Goal: Information Seeking & Learning: Learn about a topic

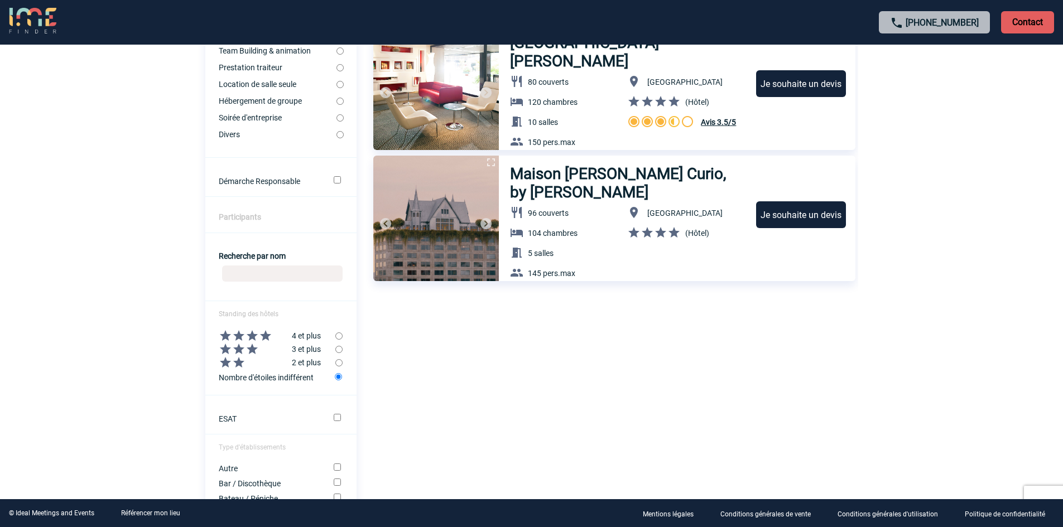
scroll to position [279, 0]
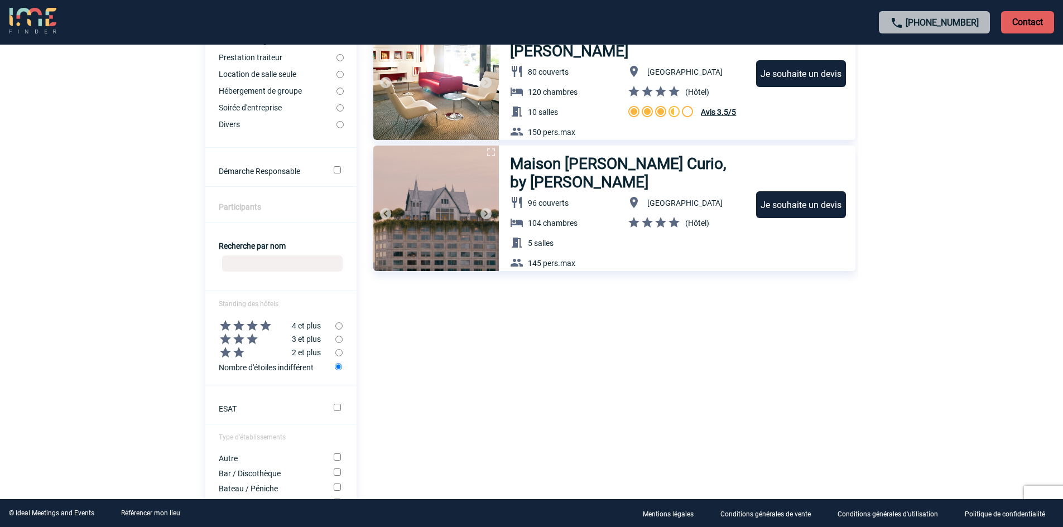
click at [451, 195] on img at bounding box center [436, 209] width 126 height 126
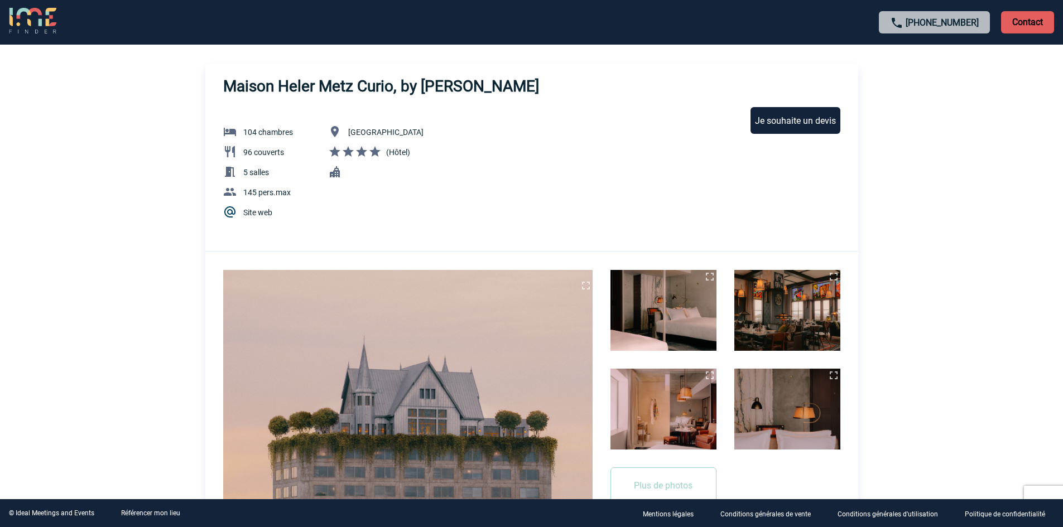
scroll to position [112, 0]
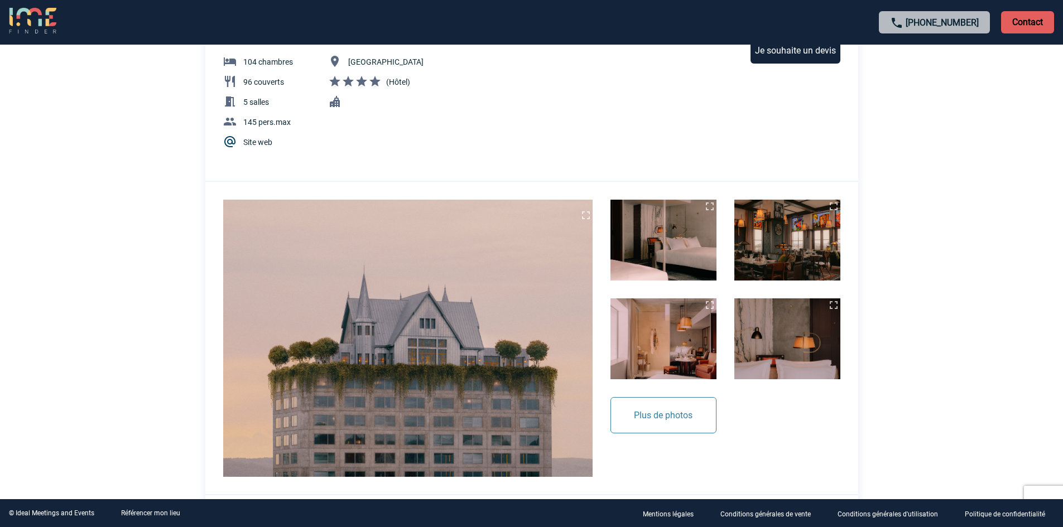
click at [670, 417] on button "Plus de photos" at bounding box center [663, 415] width 106 height 36
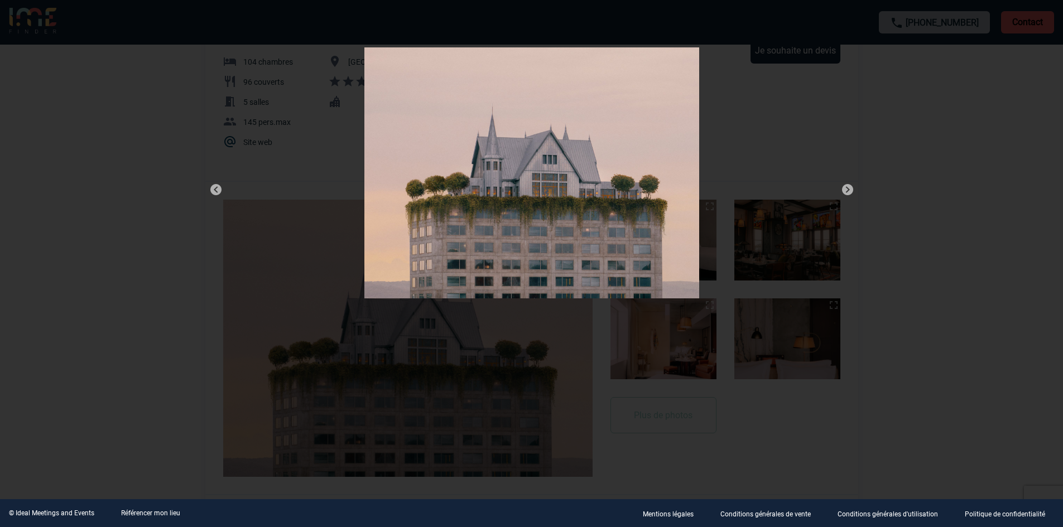
click at [849, 192] on img at bounding box center [847, 189] width 13 height 13
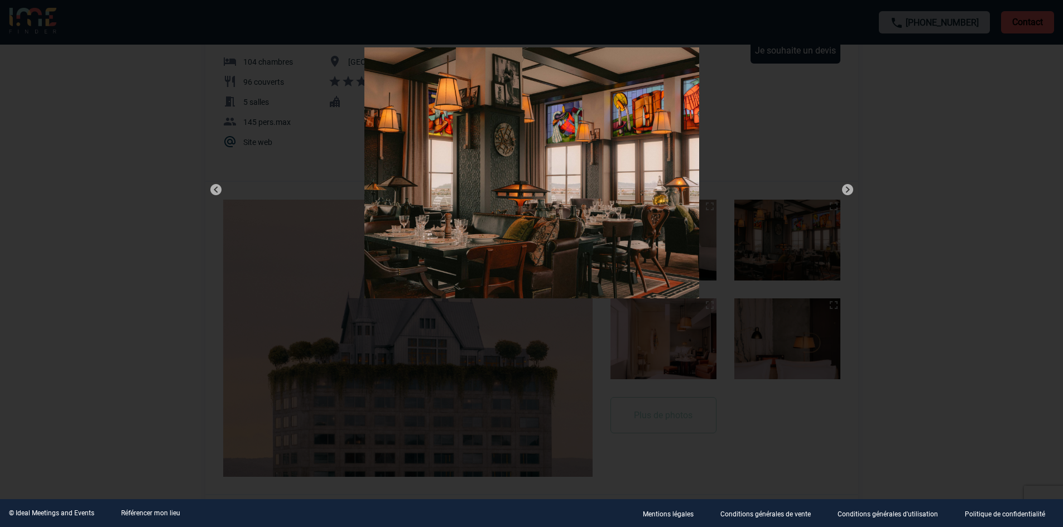
click at [849, 192] on img at bounding box center [847, 189] width 13 height 13
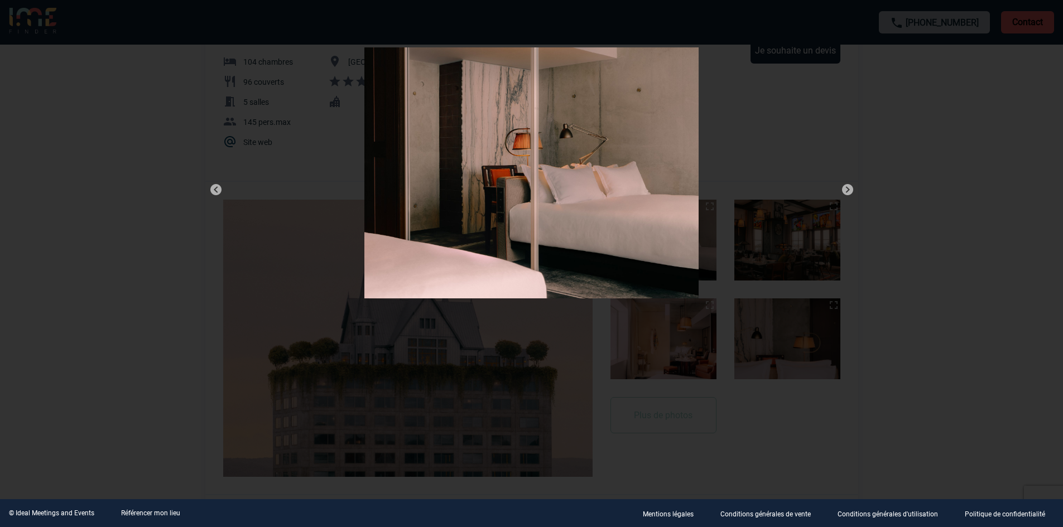
click at [849, 192] on img at bounding box center [847, 189] width 13 height 13
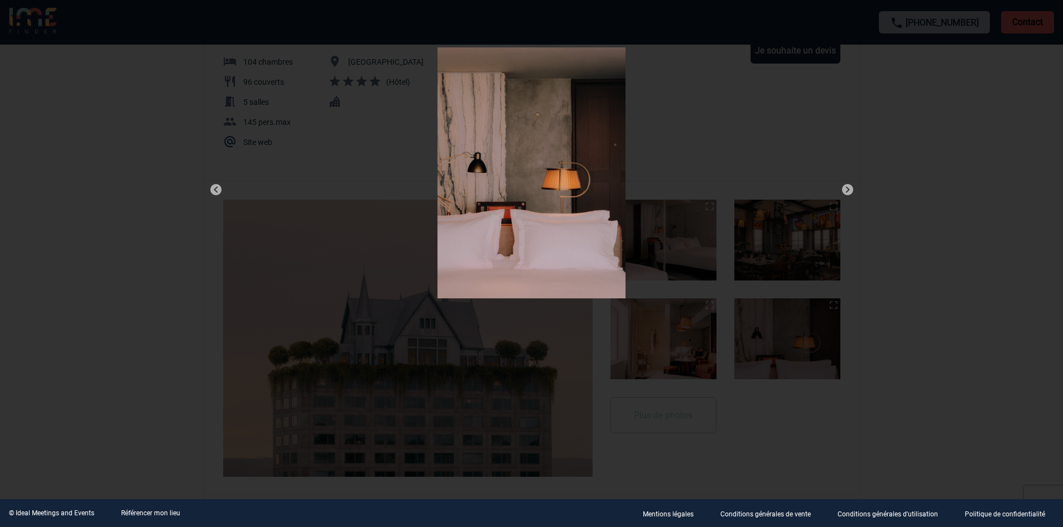
click at [849, 192] on img at bounding box center [847, 189] width 13 height 13
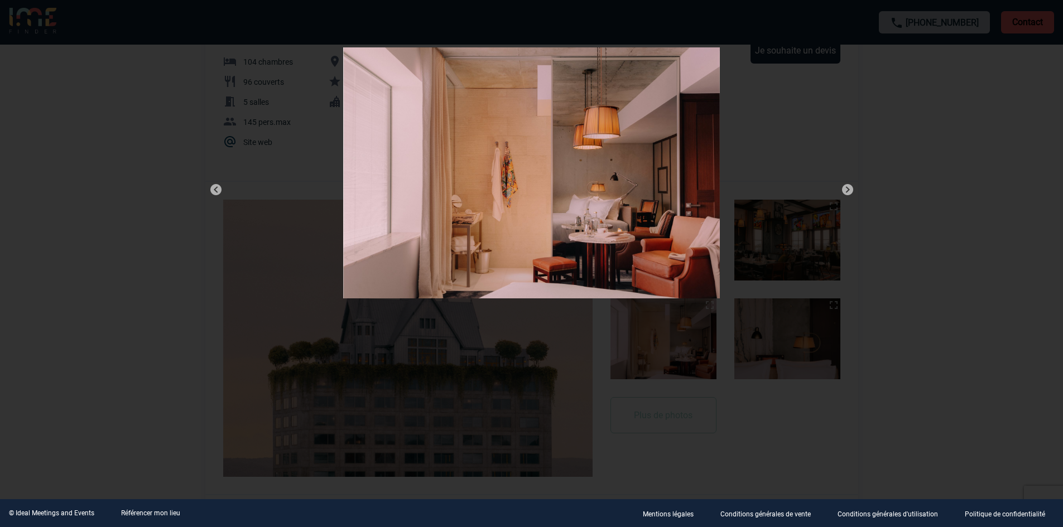
click at [849, 192] on img at bounding box center [847, 189] width 13 height 13
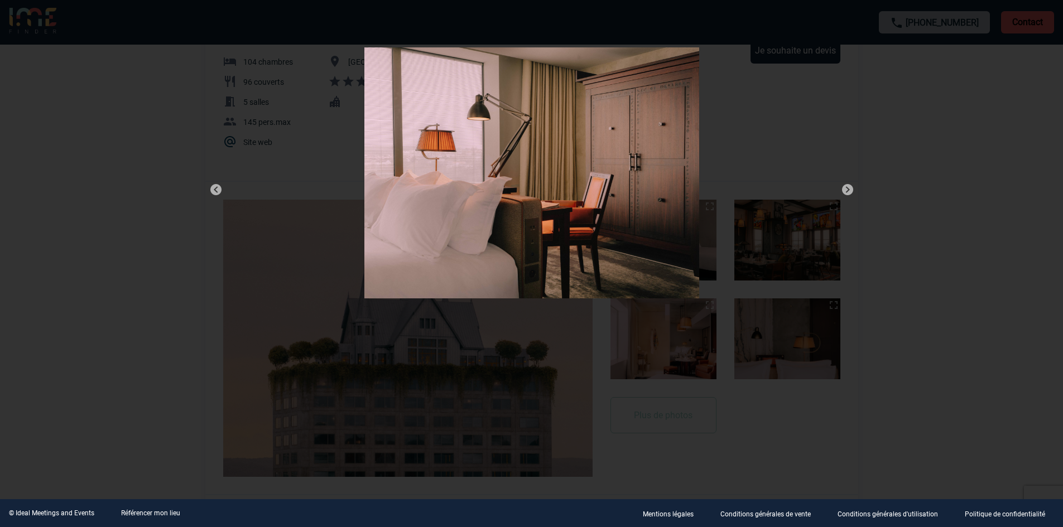
click at [849, 192] on img at bounding box center [847, 189] width 13 height 13
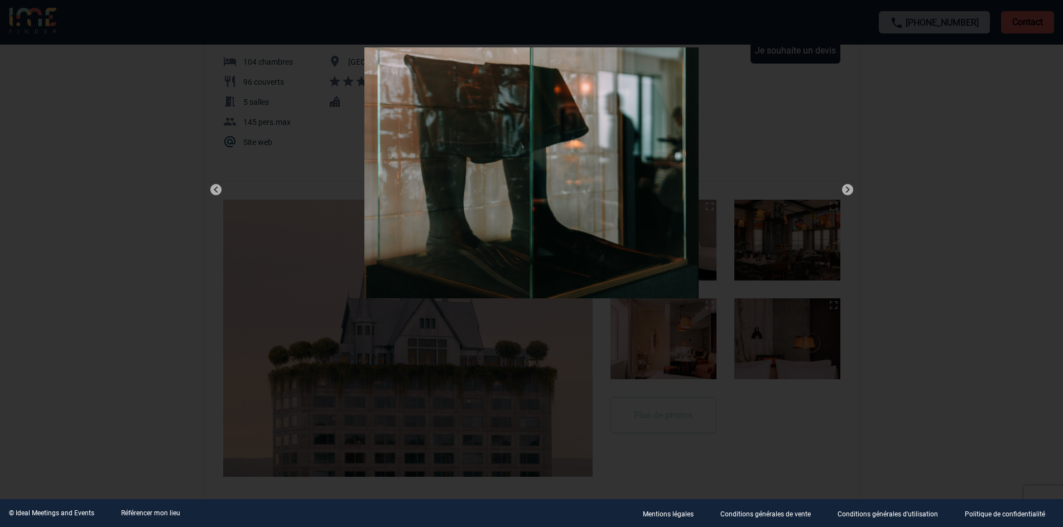
click at [849, 192] on img at bounding box center [847, 189] width 13 height 13
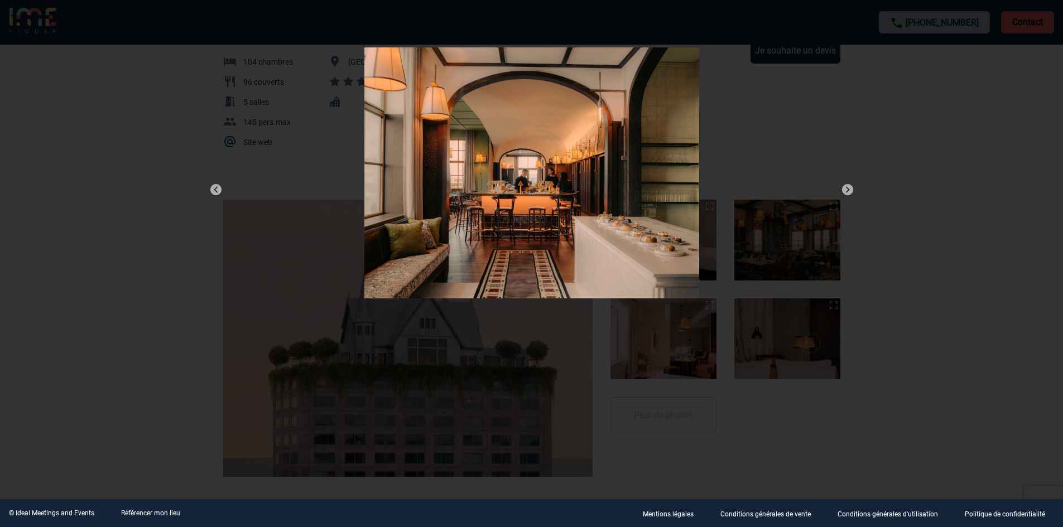
click at [849, 192] on img at bounding box center [847, 189] width 13 height 13
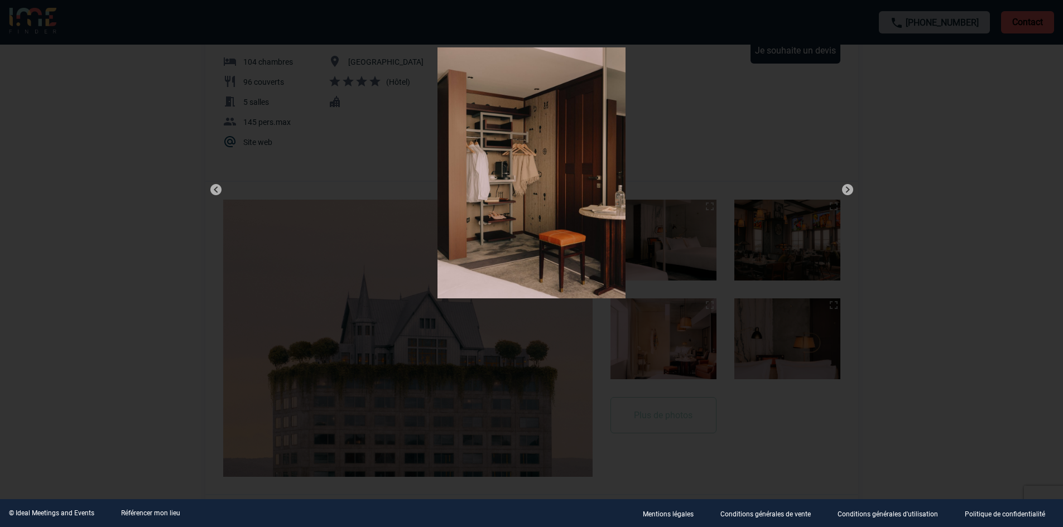
click at [849, 192] on img at bounding box center [847, 189] width 13 height 13
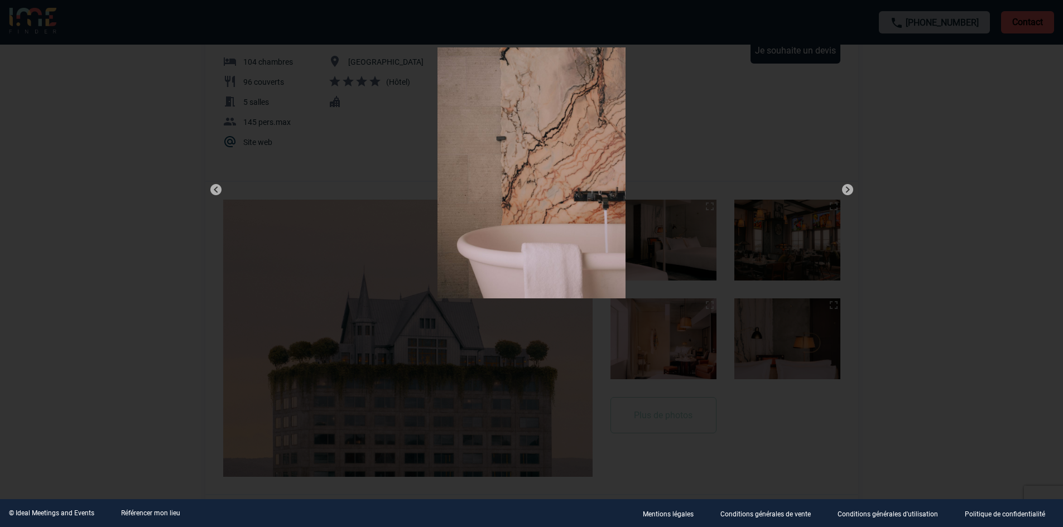
click at [849, 192] on img at bounding box center [847, 189] width 13 height 13
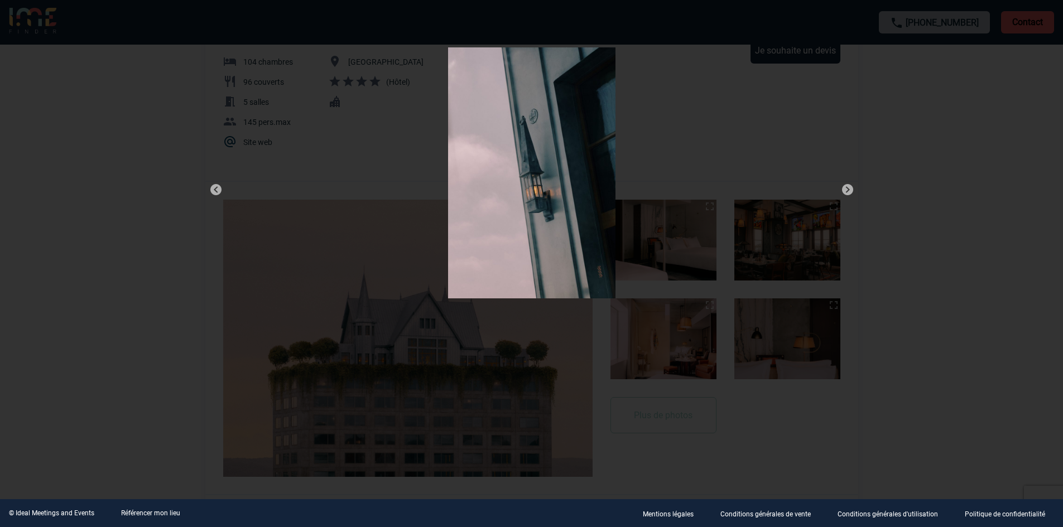
click at [849, 192] on img at bounding box center [847, 189] width 13 height 13
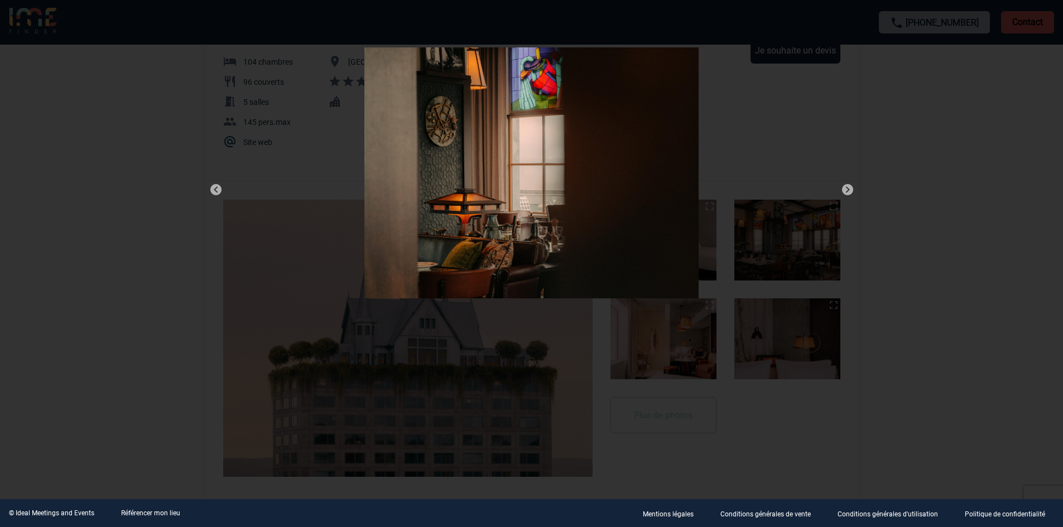
click at [849, 192] on img at bounding box center [847, 189] width 13 height 13
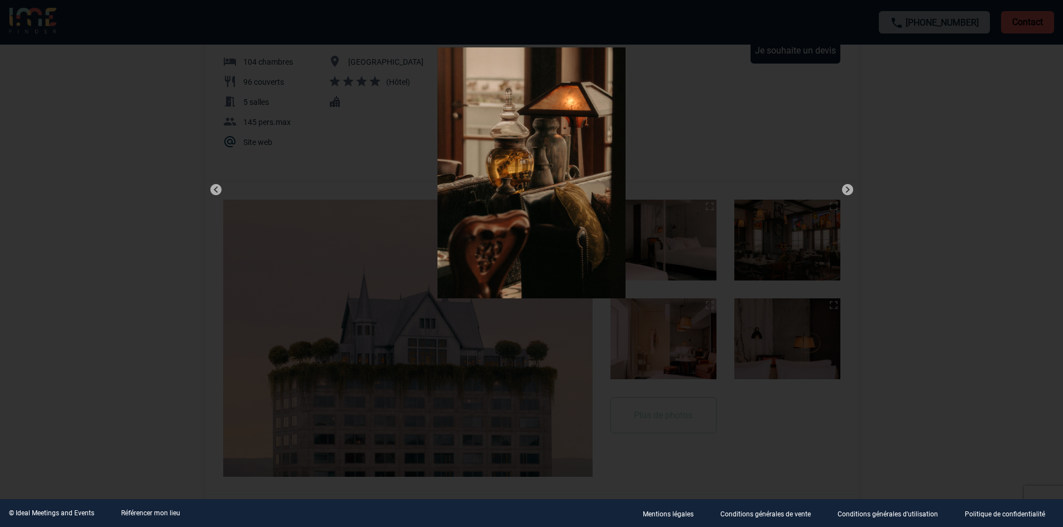
click at [849, 192] on img at bounding box center [847, 189] width 13 height 13
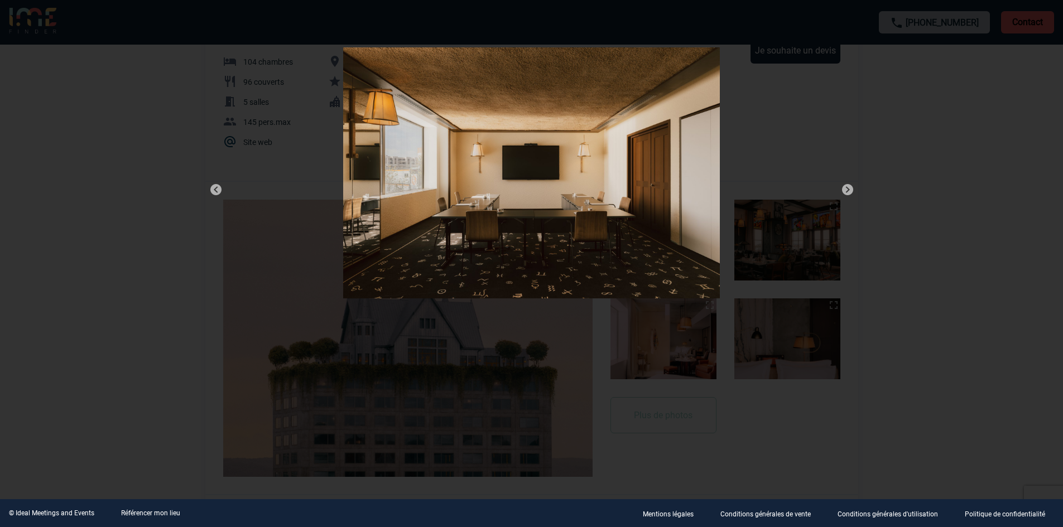
click at [849, 192] on img at bounding box center [847, 189] width 13 height 13
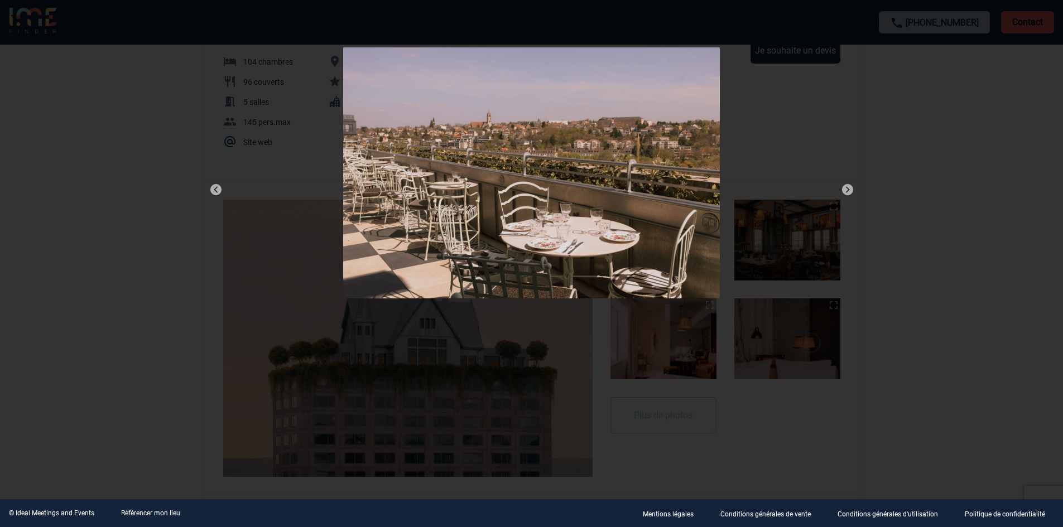
click at [849, 192] on img at bounding box center [847, 189] width 13 height 13
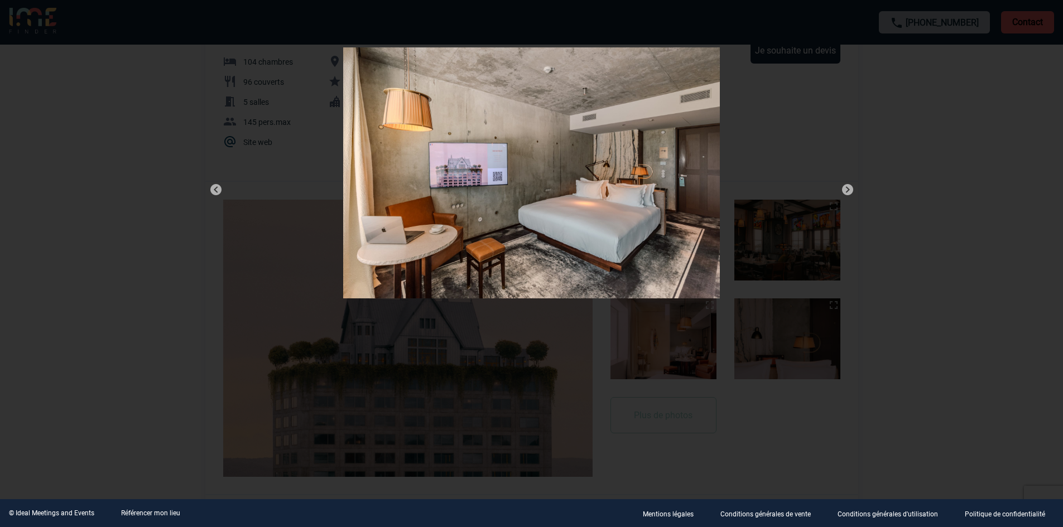
click at [849, 192] on img at bounding box center [847, 189] width 13 height 13
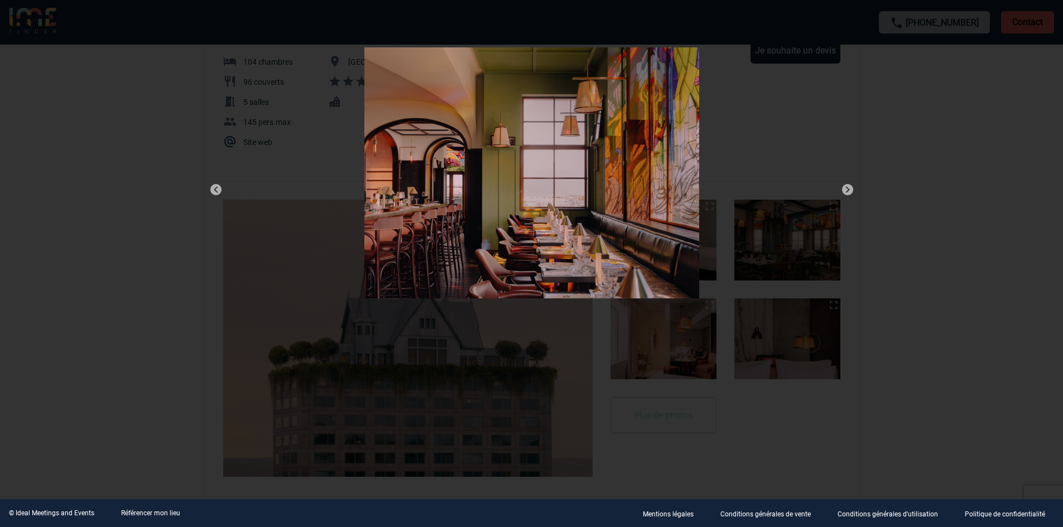
click at [849, 192] on img at bounding box center [847, 189] width 13 height 13
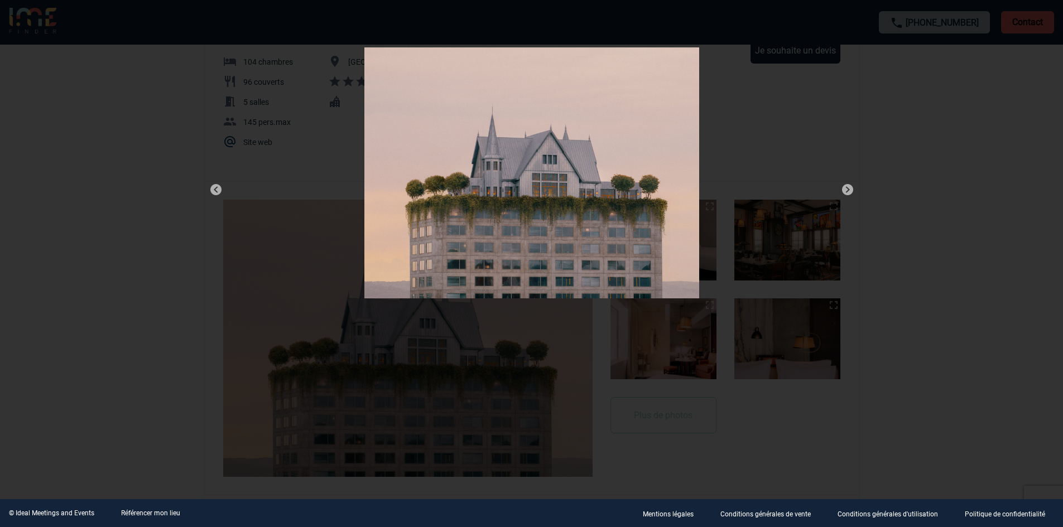
click at [849, 192] on img at bounding box center [847, 189] width 13 height 13
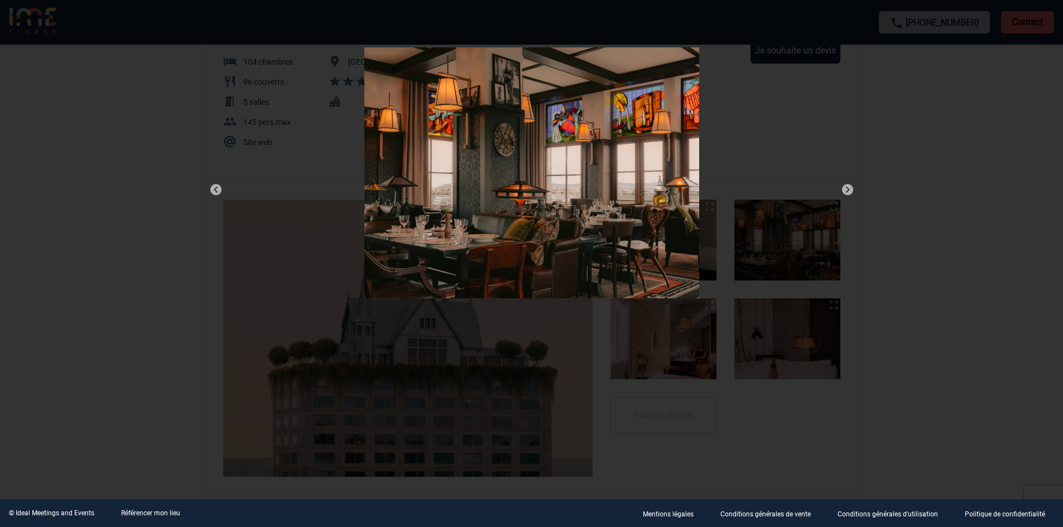
click at [849, 192] on img at bounding box center [847, 189] width 13 height 13
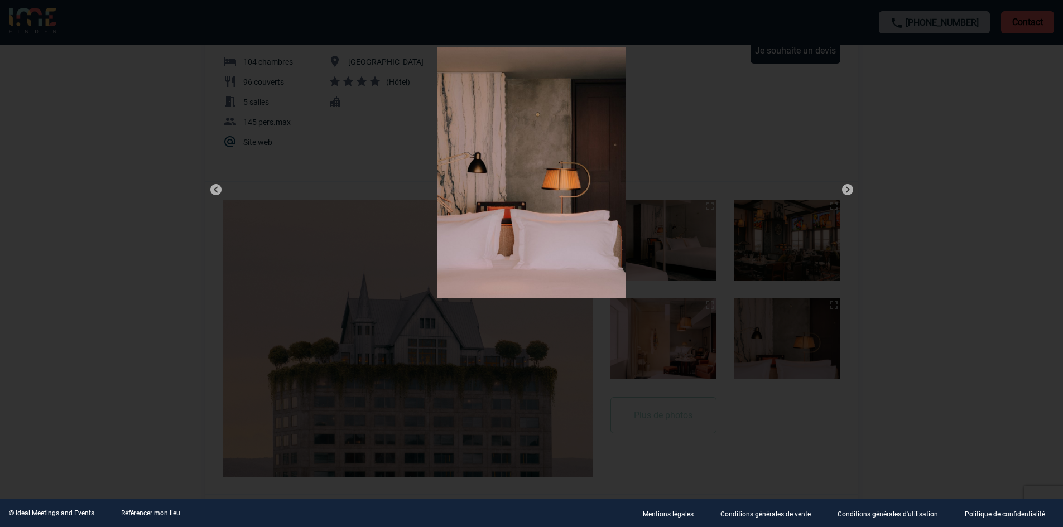
click at [849, 192] on img at bounding box center [847, 189] width 13 height 13
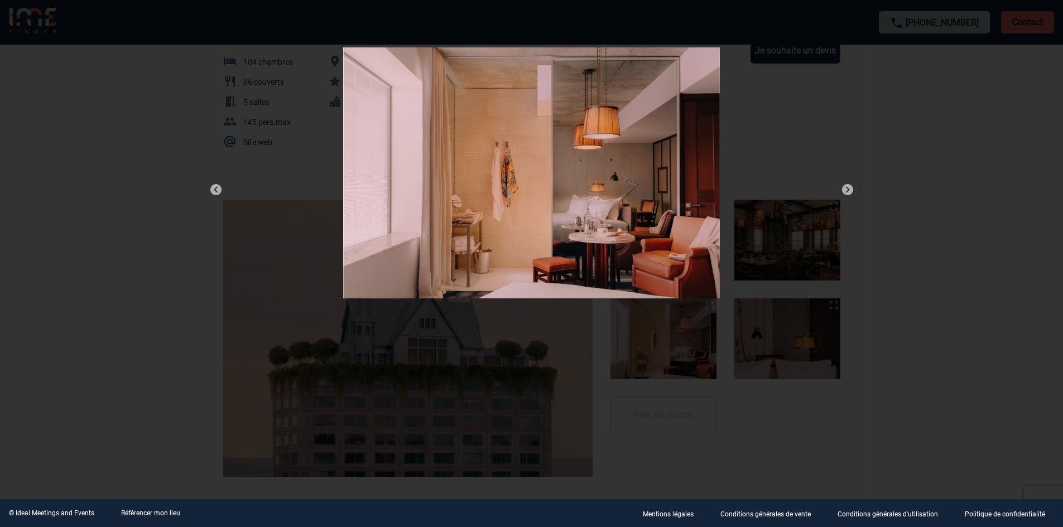
click at [849, 192] on img at bounding box center [847, 189] width 13 height 13
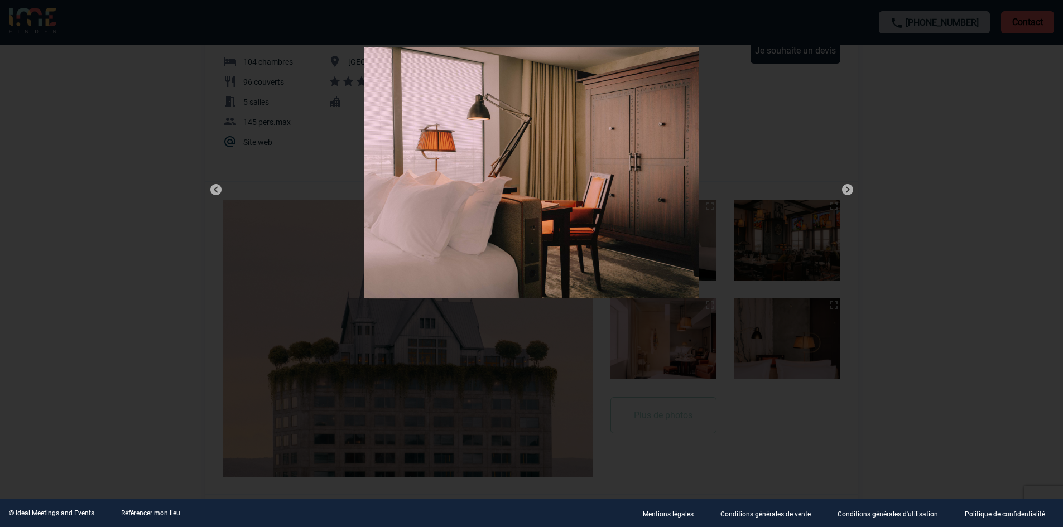
click at [849, 192] on img at bounding box center [847, 189] width 13 height 13
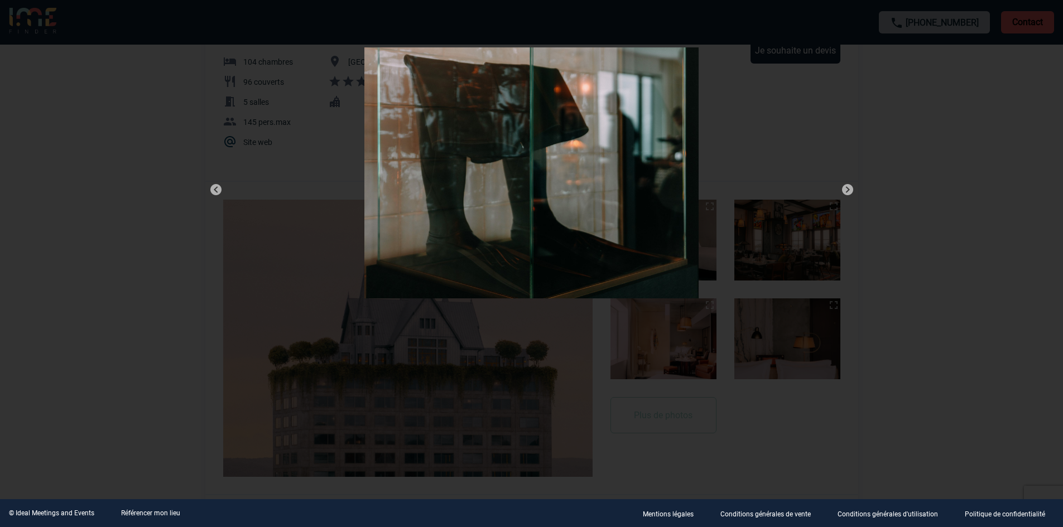
click at [849, 192] on img at bounding box center [847, 189] width 13 height 13
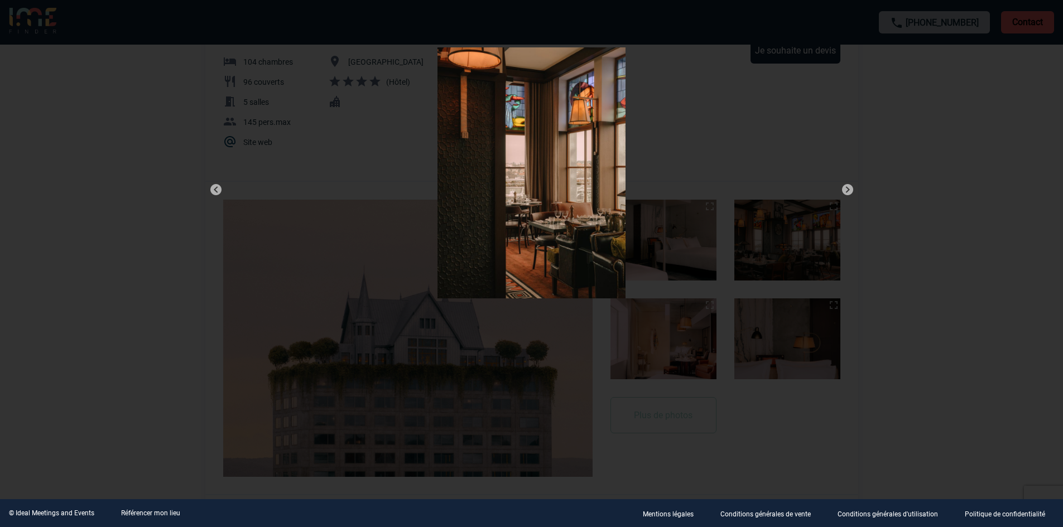
click at [849, 192] on img at bounding box center [847, 189] width 13 height 13
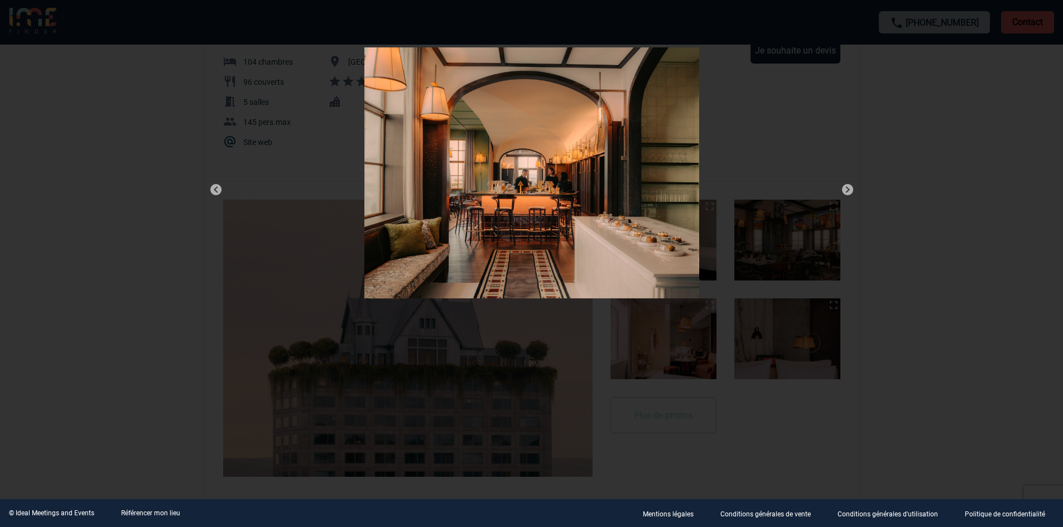
click at [849, 192] on img at bounding box center [847, 189] width 13 height 13
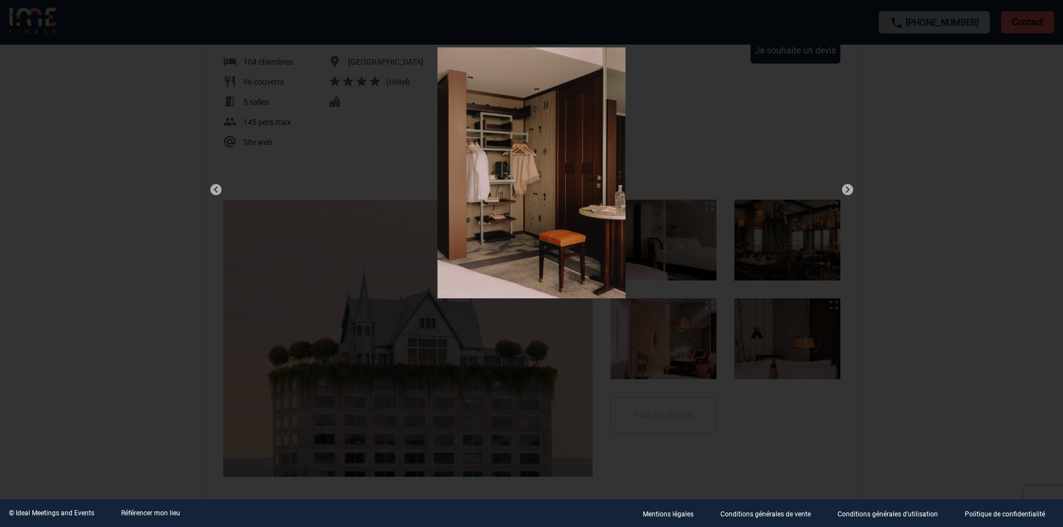
click at [849, 192] on img at bounding box center [847, 189] width 13 height 13
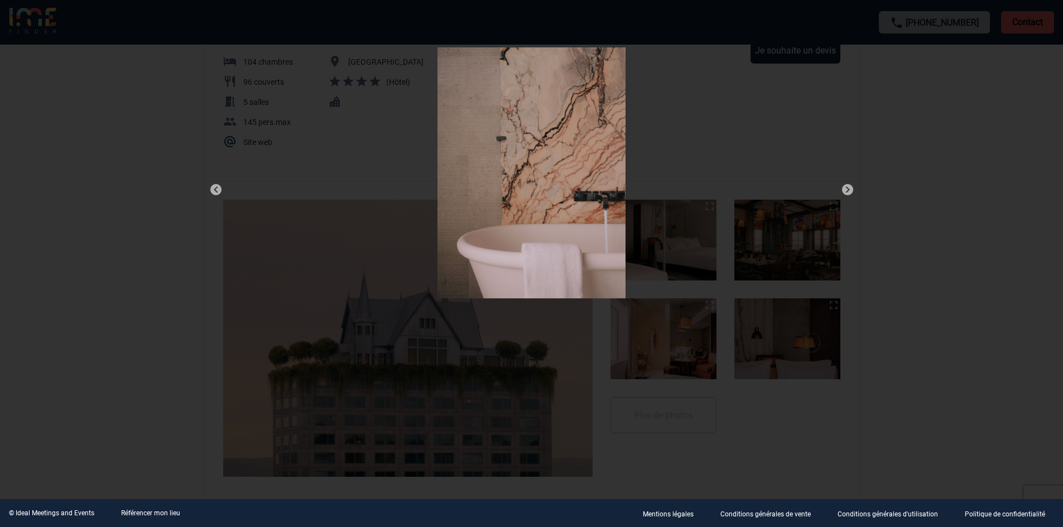
click at [849, 192] on img at bounding box center [847, 189] width 13 height 13
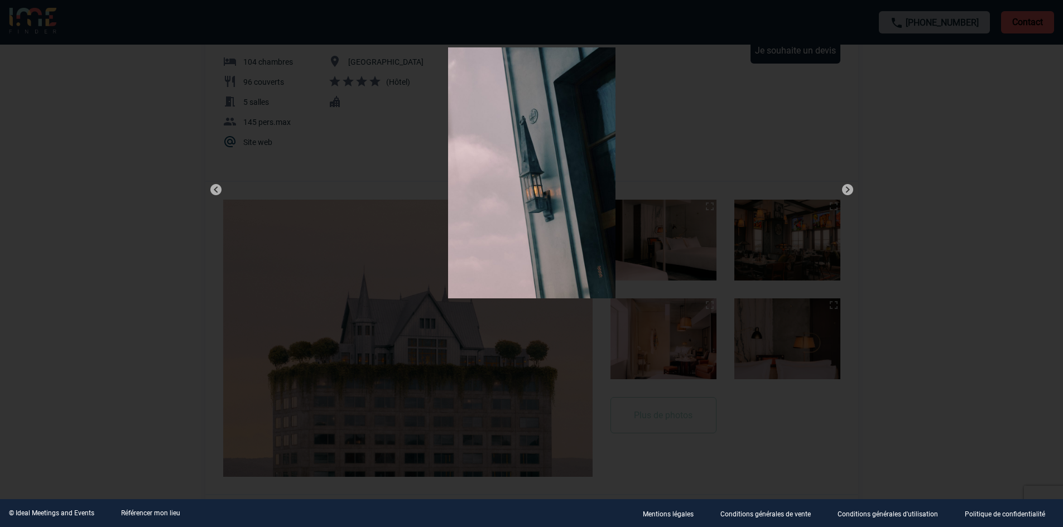
click at [849, 192] on img at bounding box center [847, 189] width 13 height 13
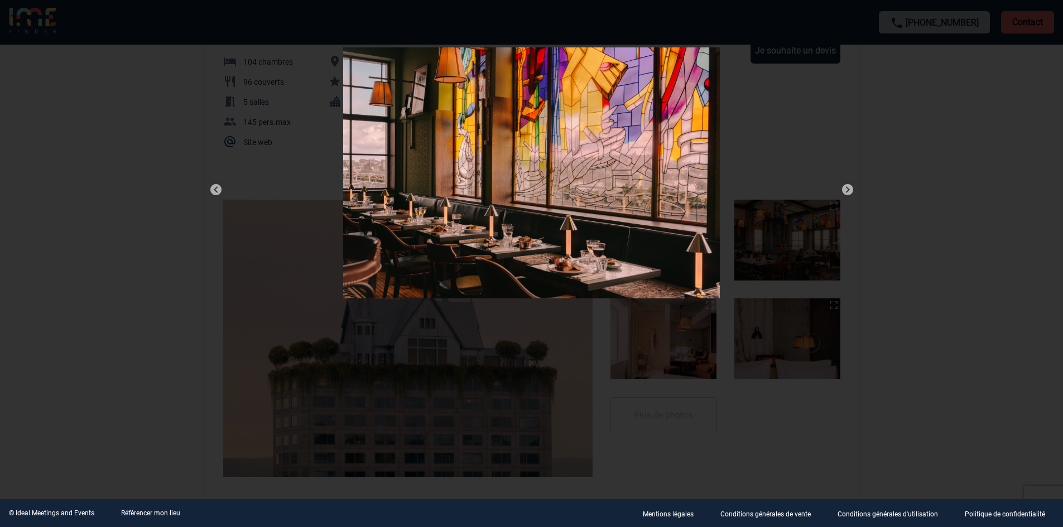
click at [849, 192] on img at bounding box center [847, 189] width 13 height 13
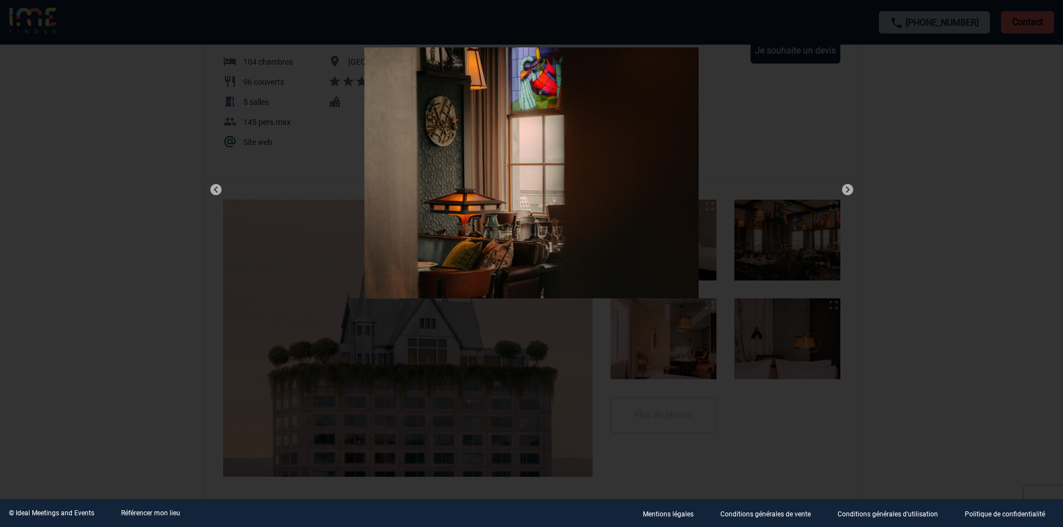
click at [849, 192] on img at bounding box center [847, 189] width 13 height 13
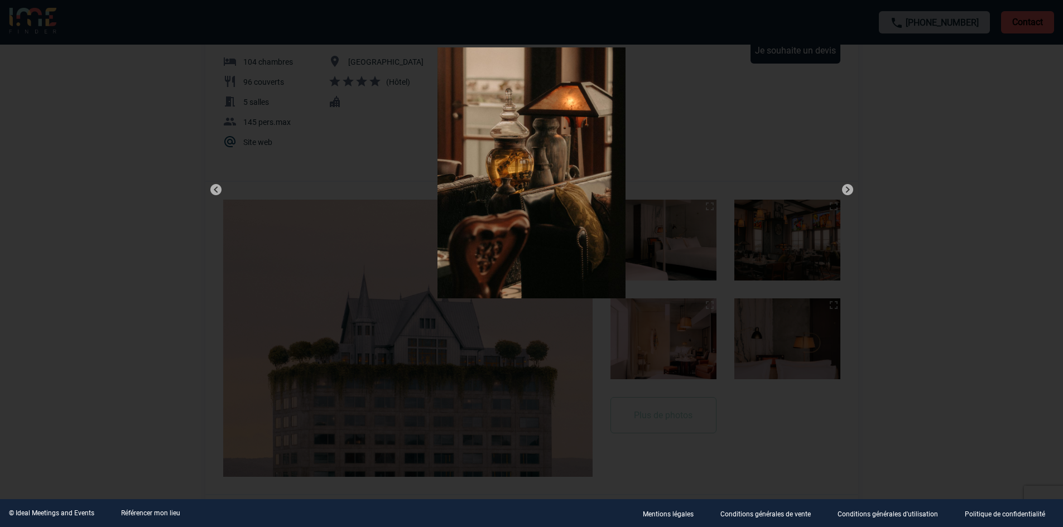
click at [849, 192] on img at bounding box center [847, 189] width 13 height 13
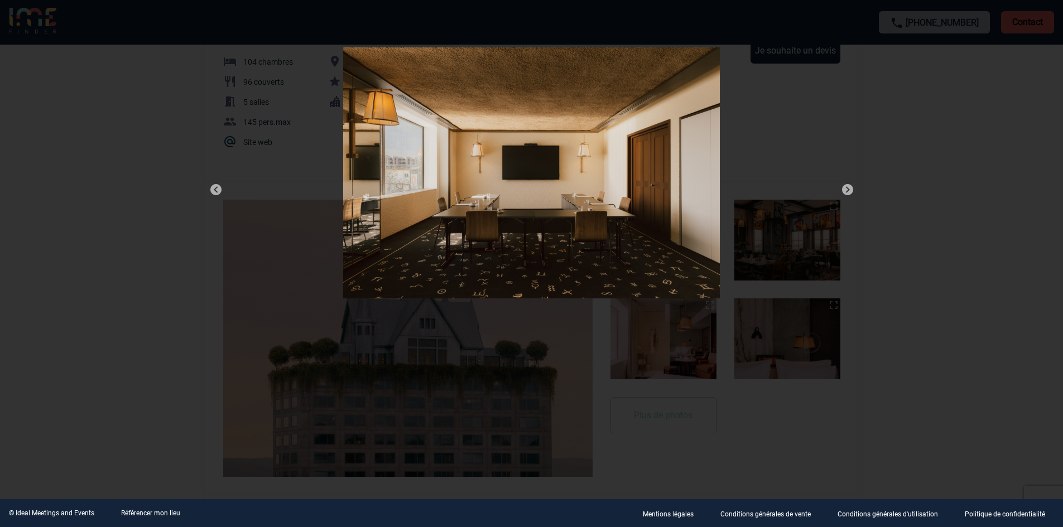
click at [849, 192] on img at bounding box center [847, 189] width 13 height 13
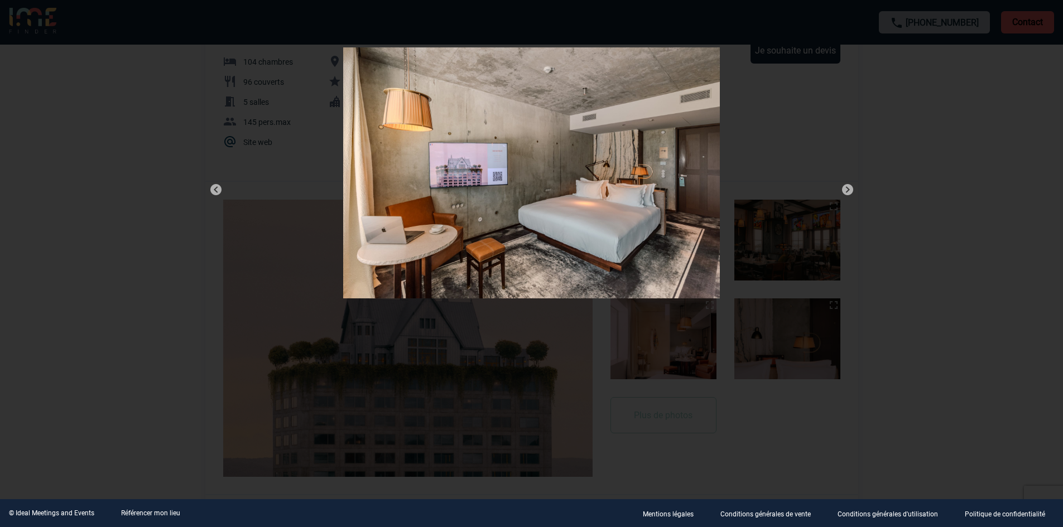
click at [849, 192] on img at bounding box center [847, 189] width 13 height 13
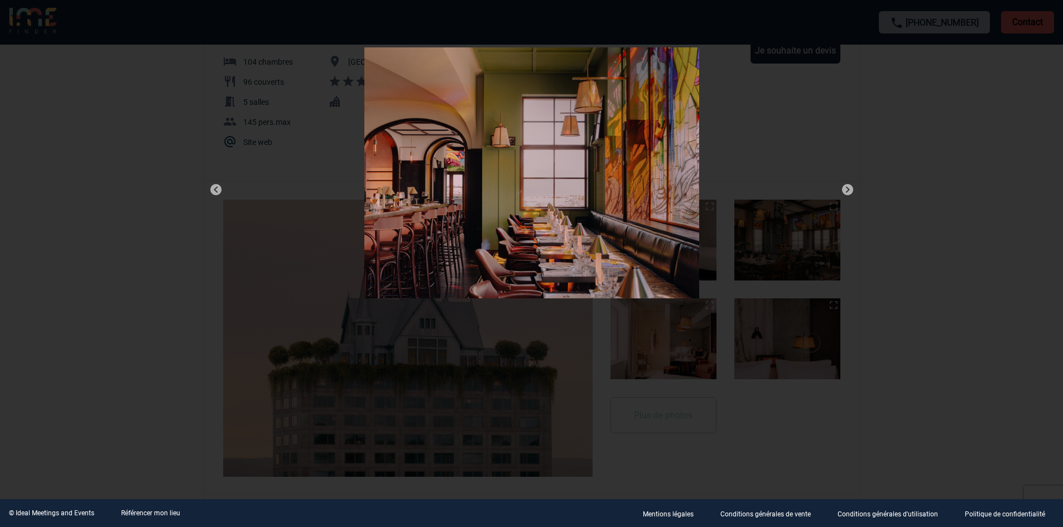
click at [849, 192] on img at bounding box center [847, 189] width 13 height 13
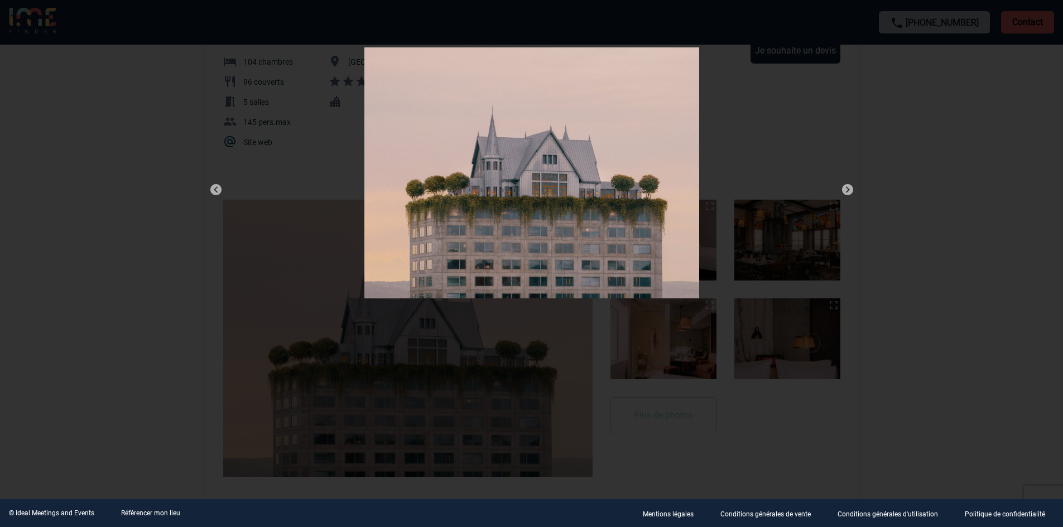
click at [849, 192] on img at bounding box center [847, 189] width 13 height 13
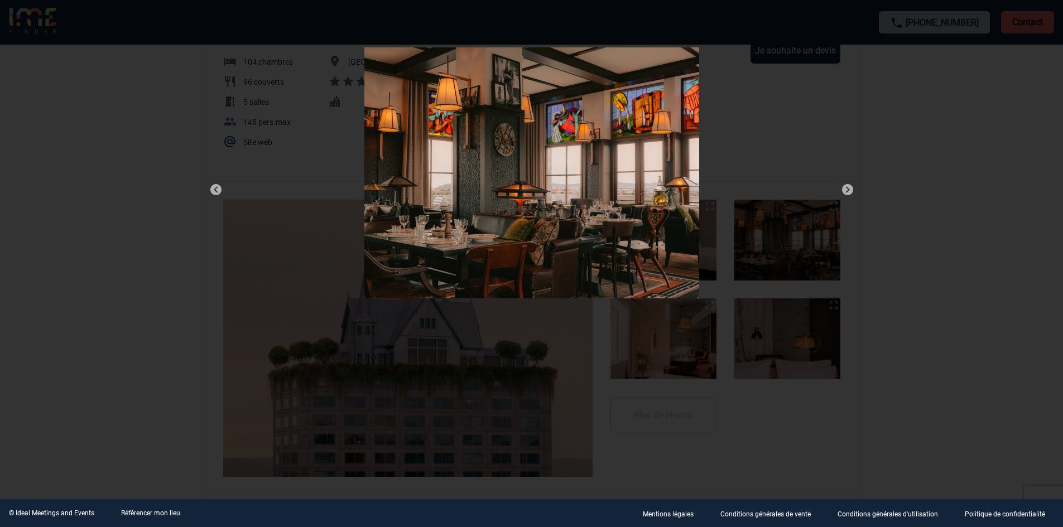
click at [849, 192] on img at bounding box center [847, 189] width 13 height 13
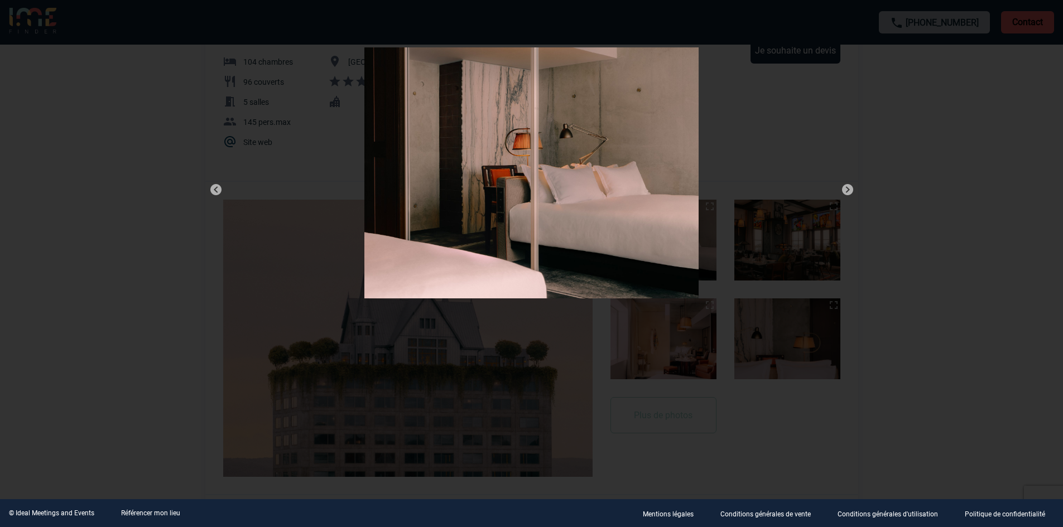
click at [962, 8] on div at bounding box center [531, 263] width 1063 height 527
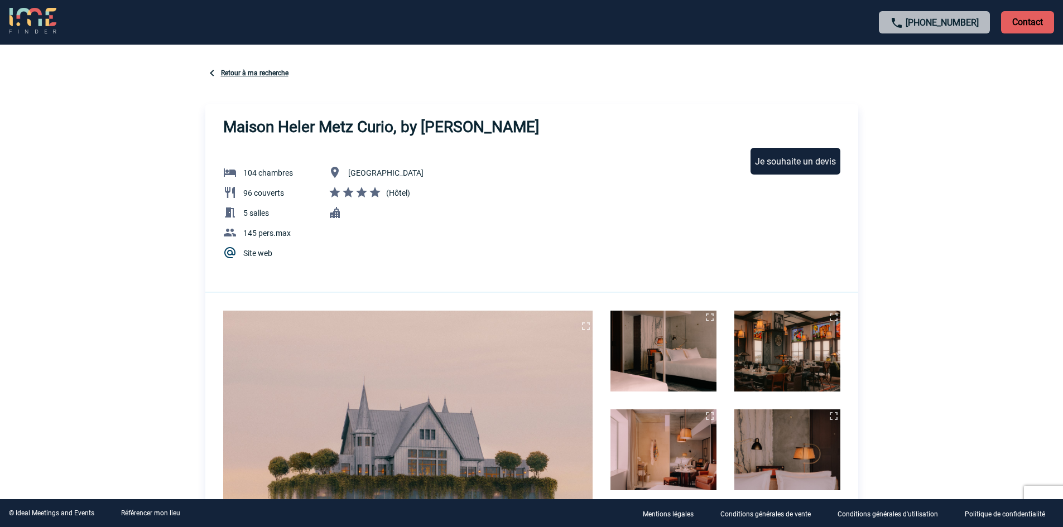
scroll to position [0, 0]
